Goal: Task Accomplishment & Management: Complete application form

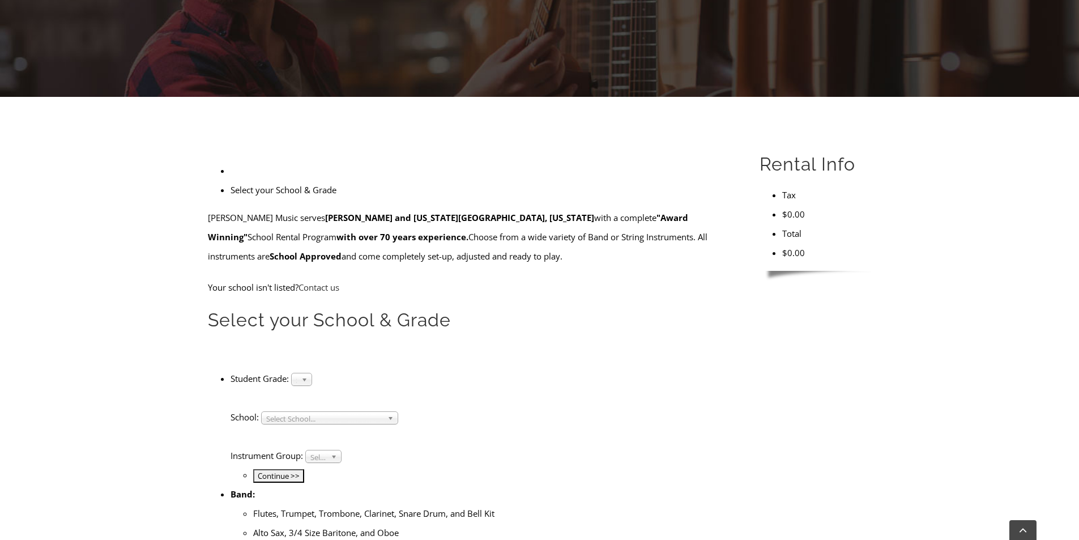
scroll to position [209, 0]
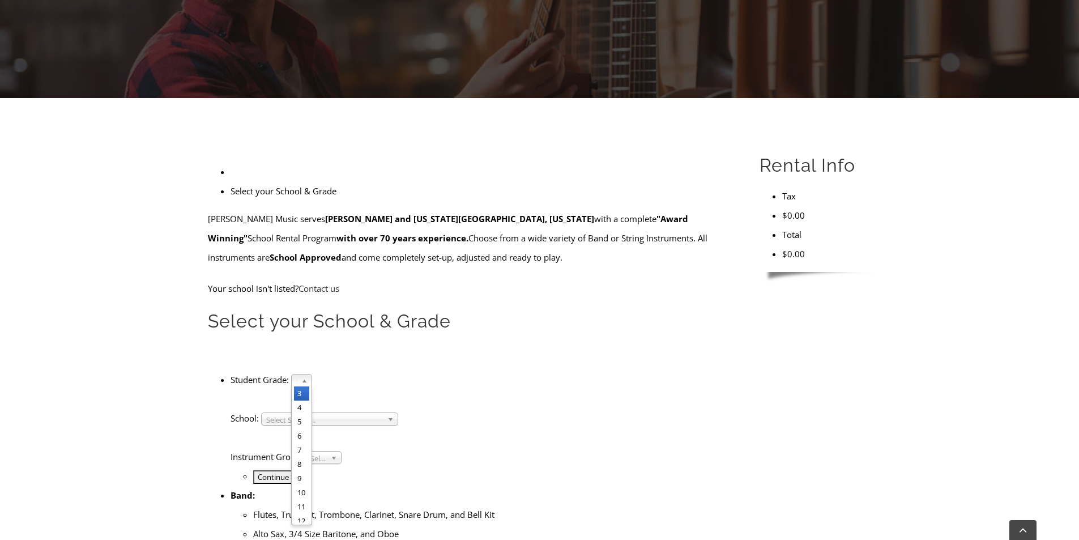
click at [311, 374] on b at bounding box center [306, 380] width 10 height 12
click at [309, 429] on li "6" at bounding box center [301, 436] width 15 height 14
click at [383, 413] on span "Select School..." at bounding box center [324, 420] width 117 height 14
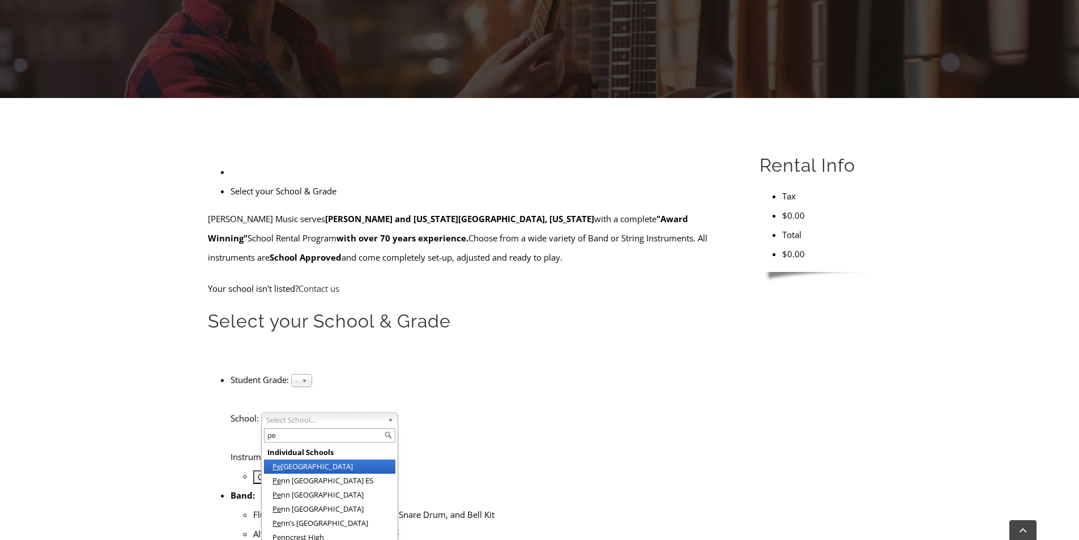
type input "pe"
click at [365, 459] on li "Pe irce Middle School" at bounding box center [329, 466] width 131 height 14
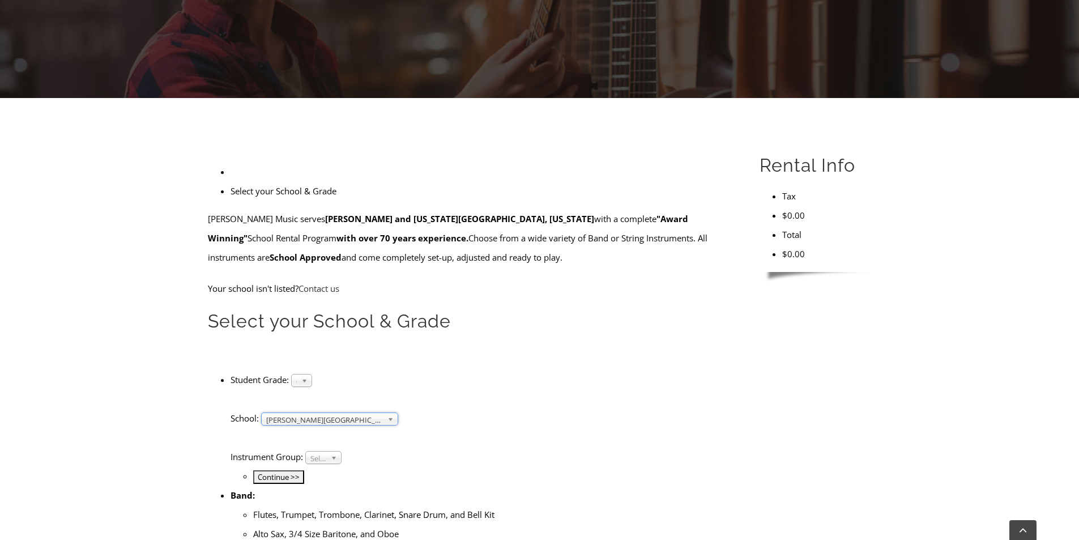
click at [326, 451] on span "Select Instrument Group..." at bounding box center [318, 458] width 16 height 14
click at [336, 463] on li "Band" at bounding box center [323, 470] width 31 height 14
click at [326, 451] on span "Band" at bounding box center [318, 458] width 16 height 14
click at [327, 477] on li "Strings" at bounding box center [323, 484] width 31 height 14
click at [304, 470] on input "Continue >>" at bounding box center [278, 477] width 51 height 14
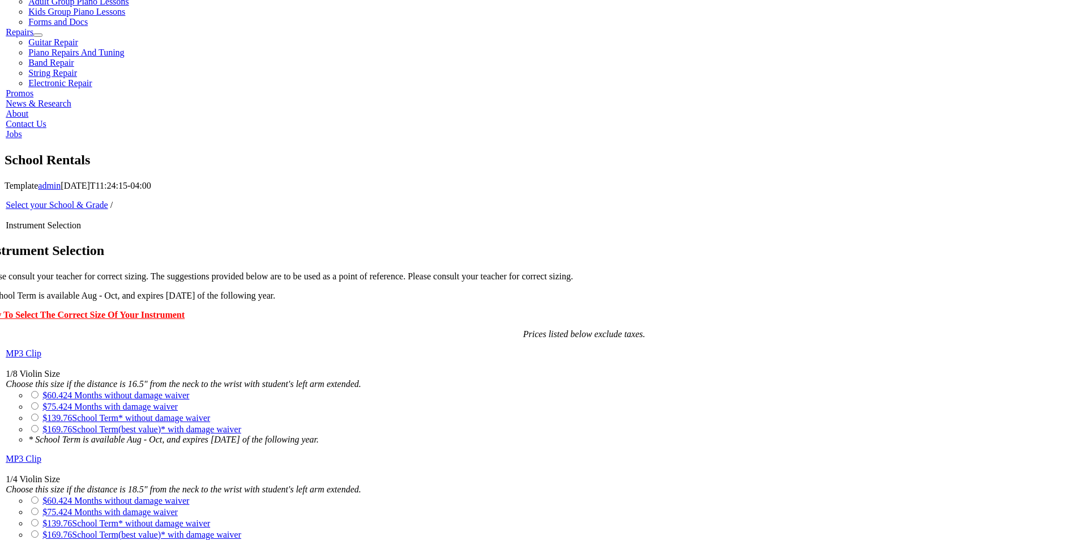
scroll to position [226, 0]
